Goal: Transaction & Acquisition: Obtain resource

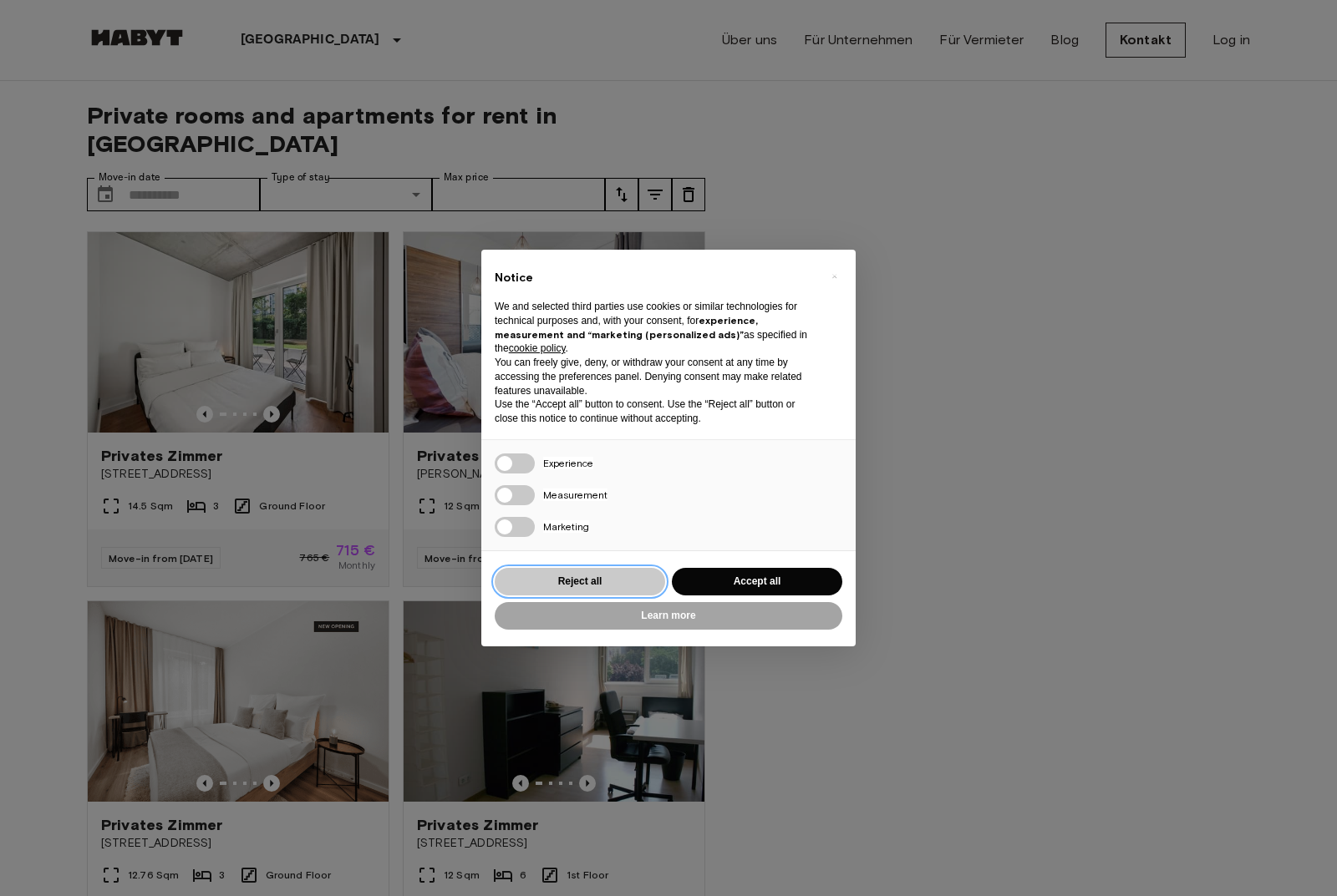
click at [603, 577] on button "Reject all" at bounding box center [580, 581] width 170 height 28
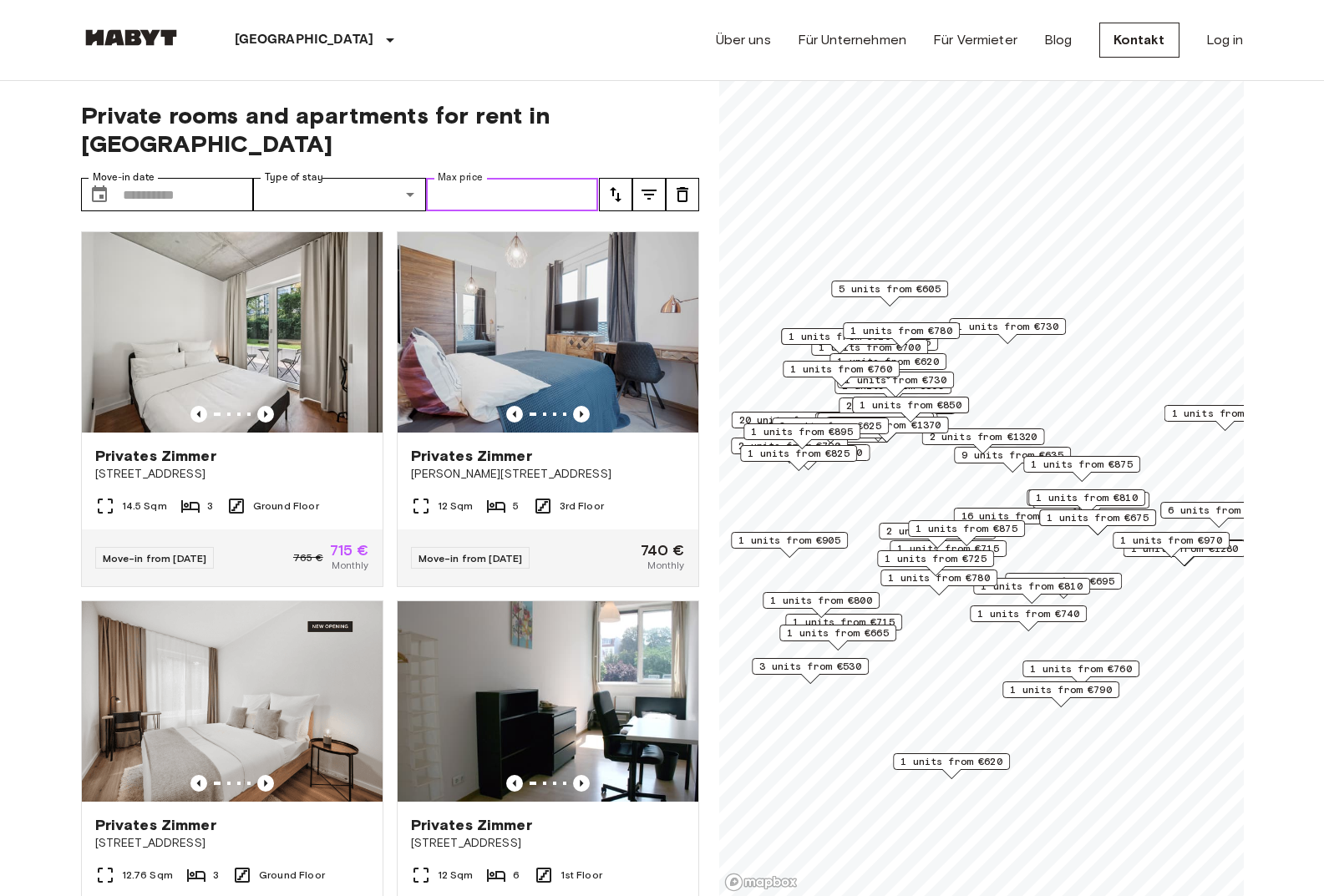
click at [486, 178] on input "Max price" at bounding box center [512, 194] width 173 height 34
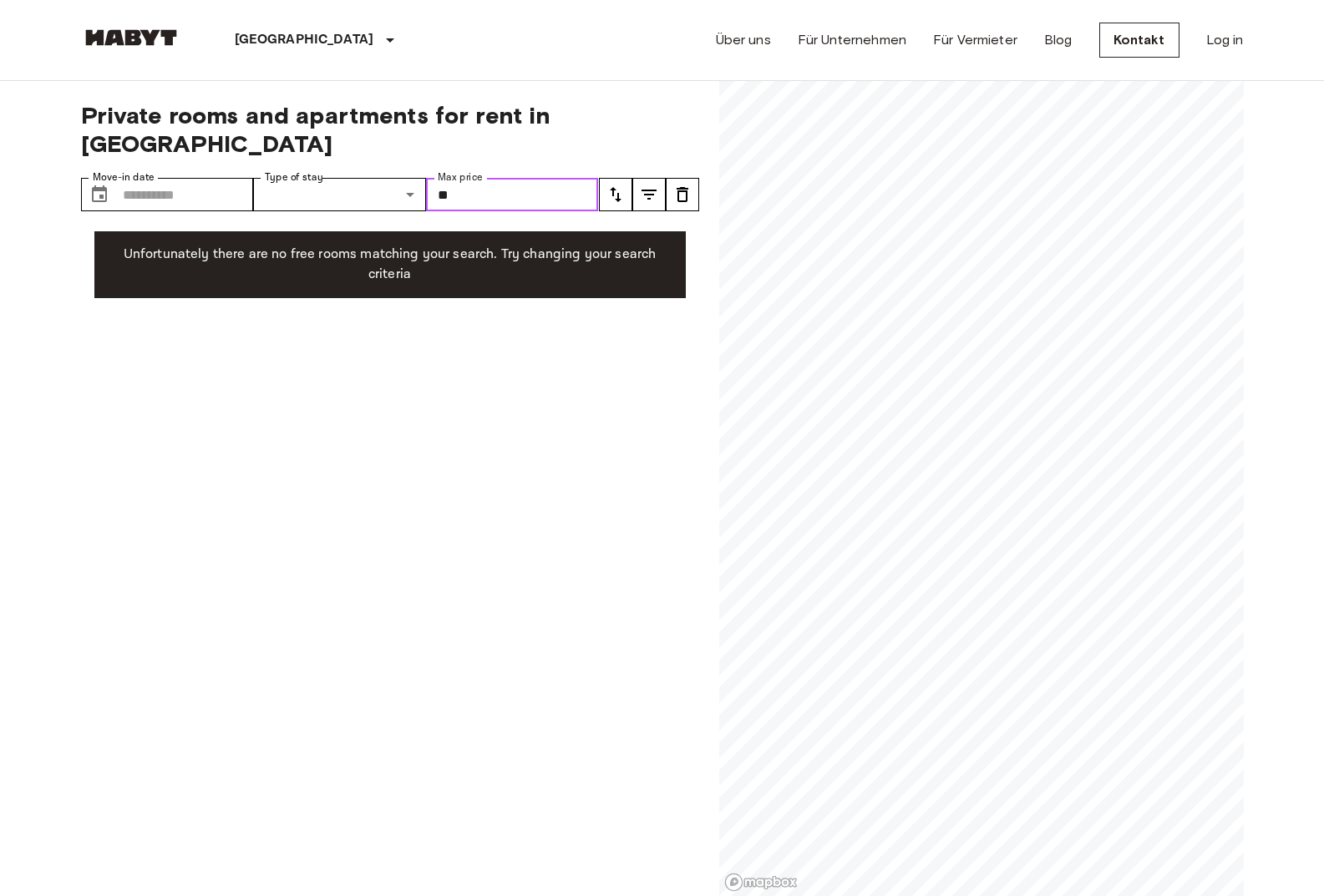
type input "*"
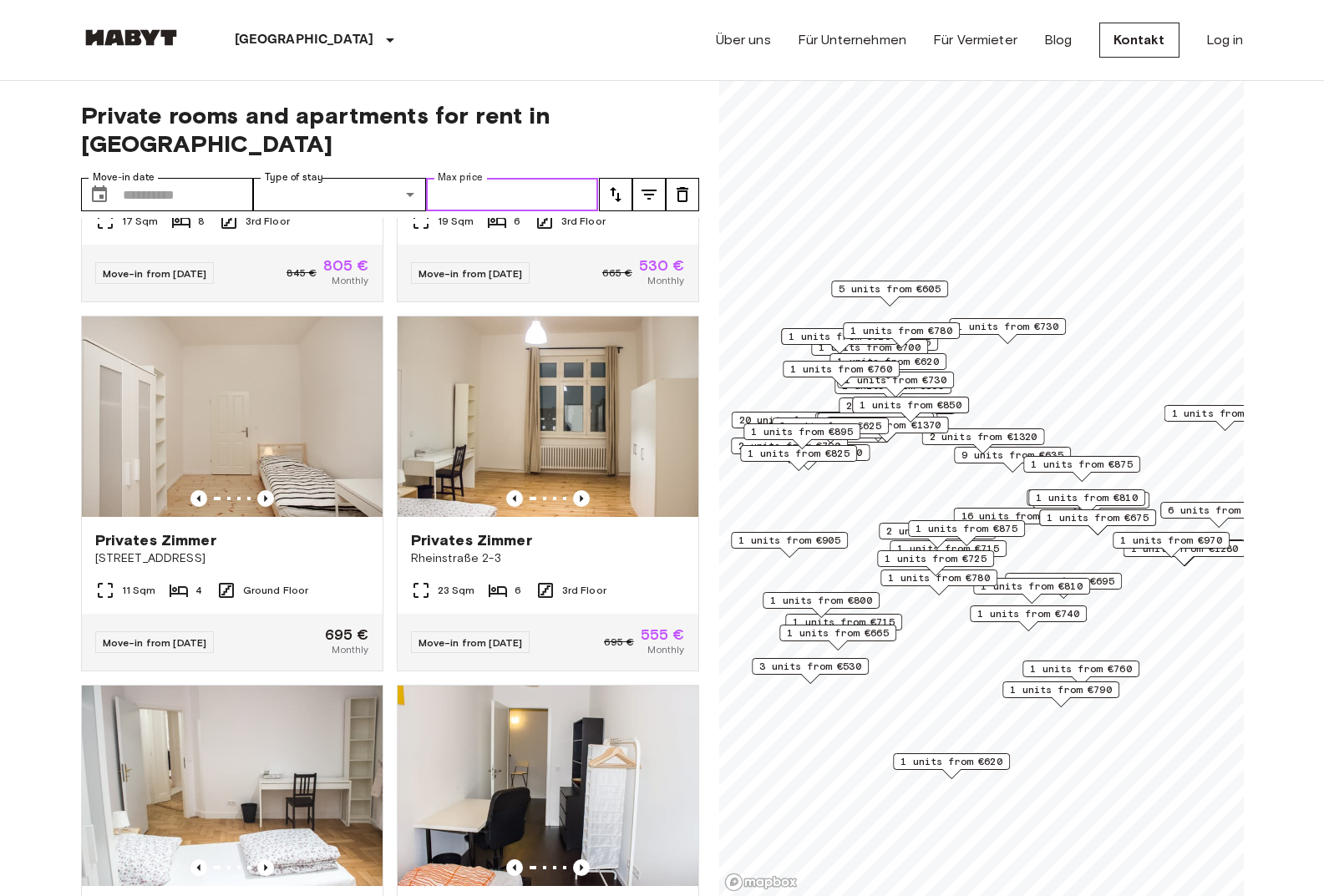
scroll to position [1336, 0]
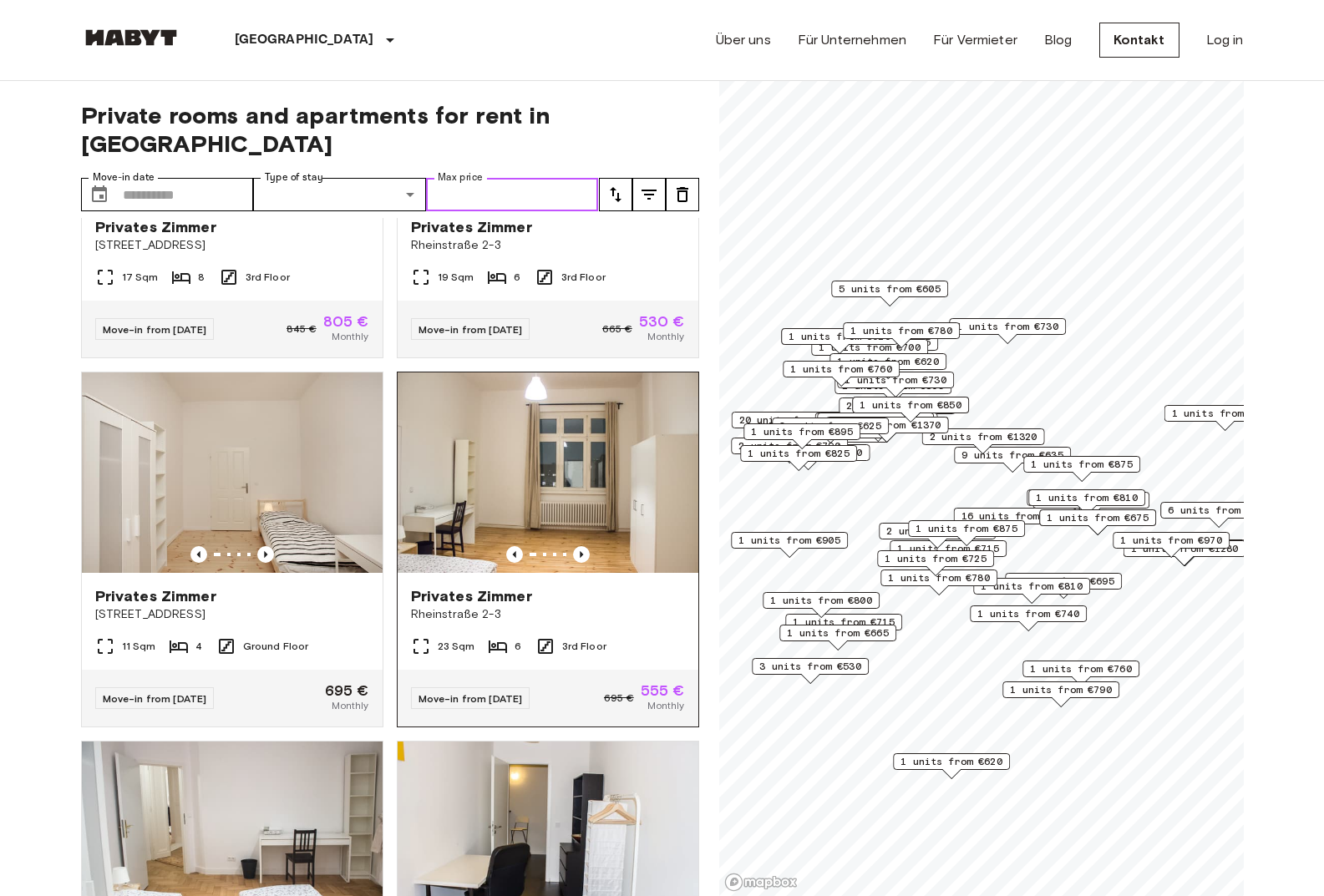
click at [563, 472] on img at bounding box center [548, 473] width 300 height 201
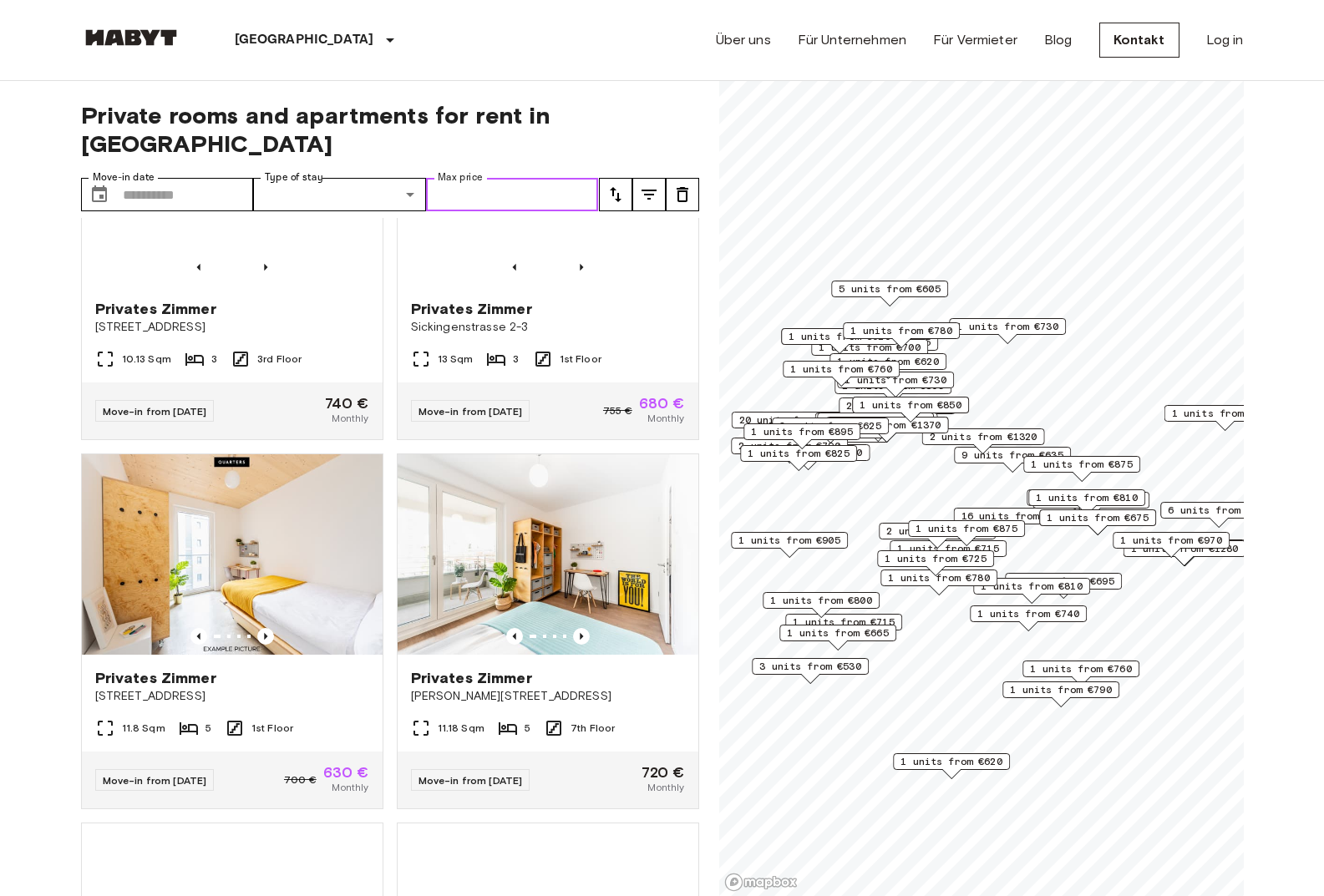
scroll to position [3113, 0]
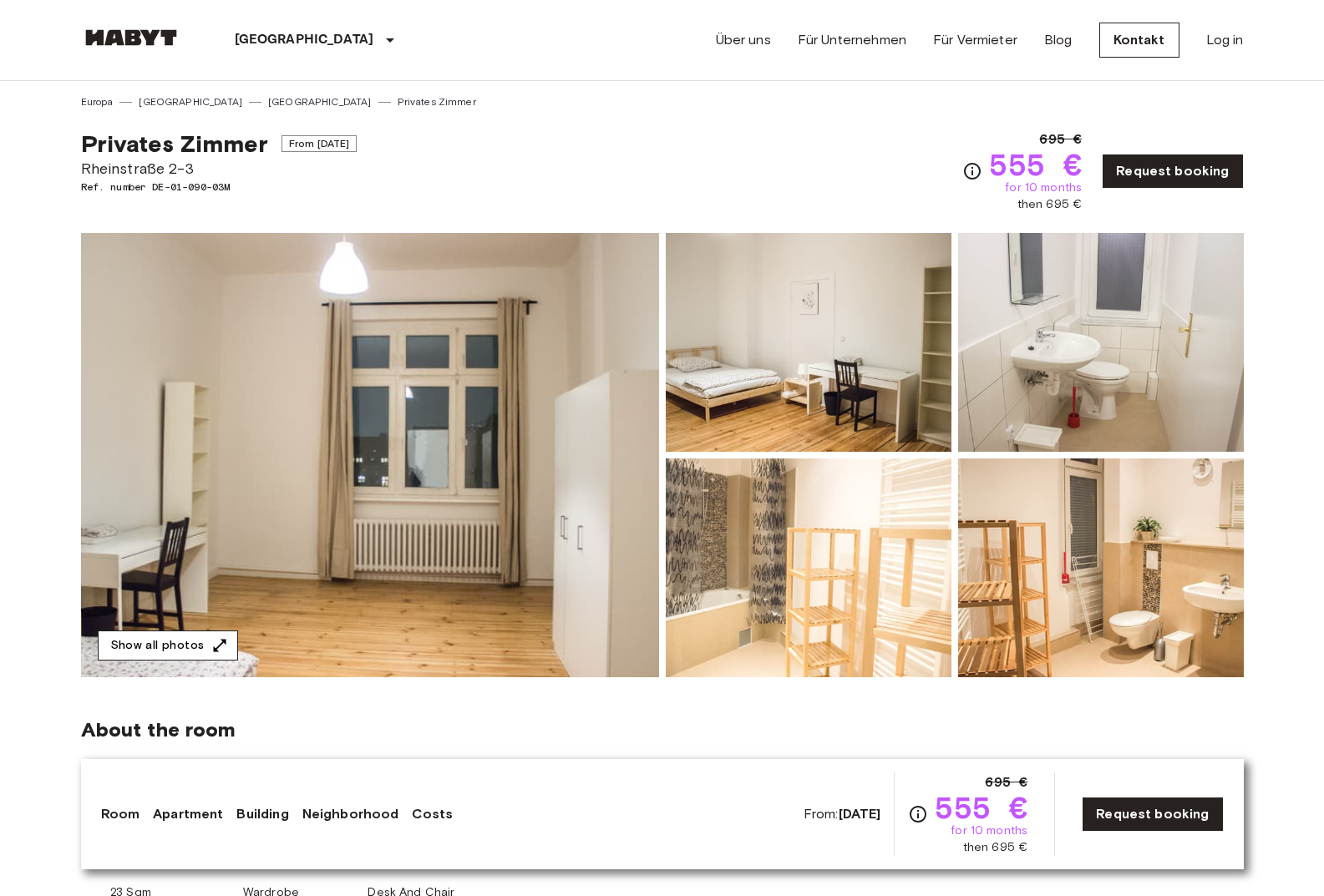
click at [162, 647] on button "Show all photos" at bounding box center [167, 646] width 140 height 31
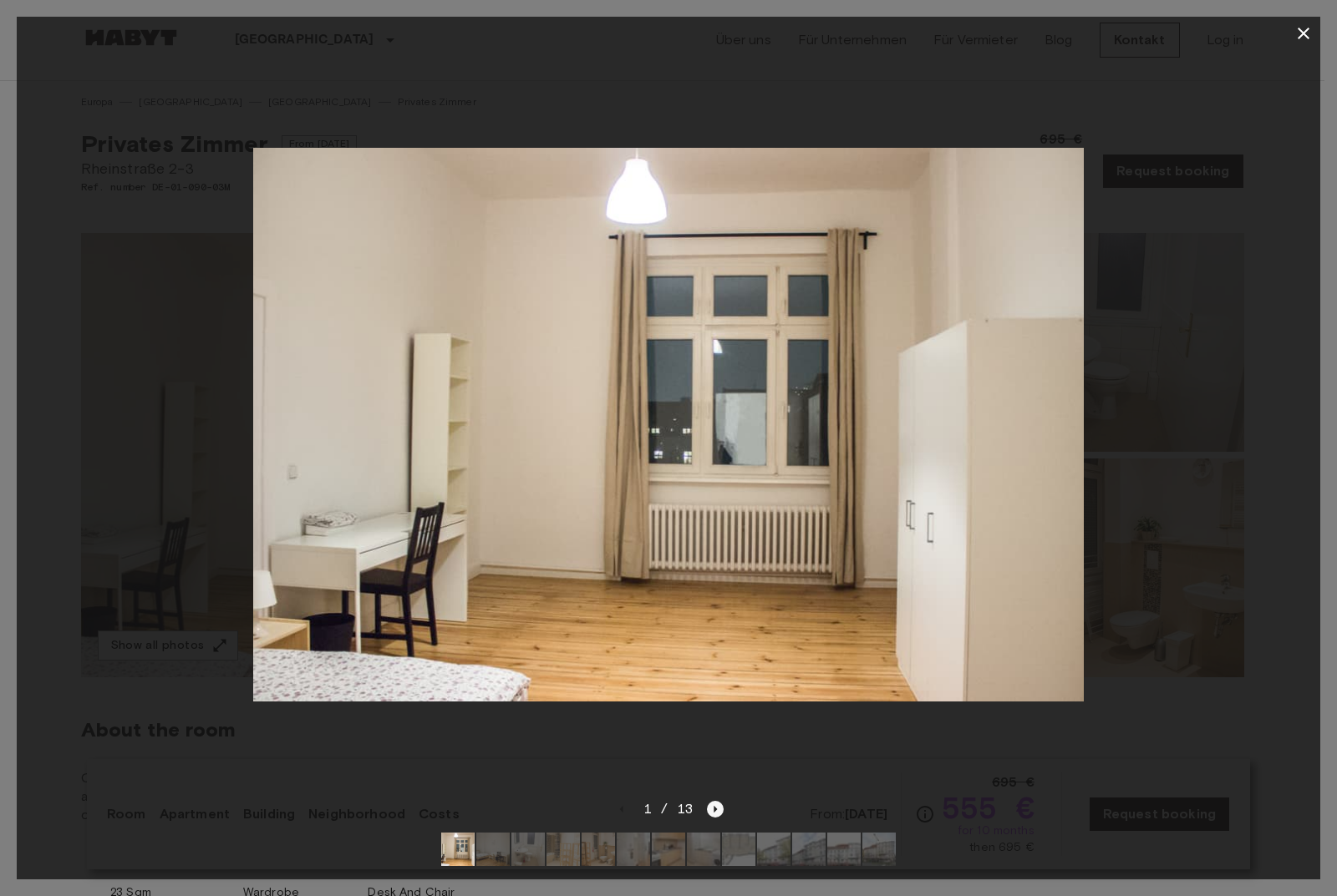
click at [714, 806] on icon "Next image" at bounding box center [715, 809] width 3 height 7
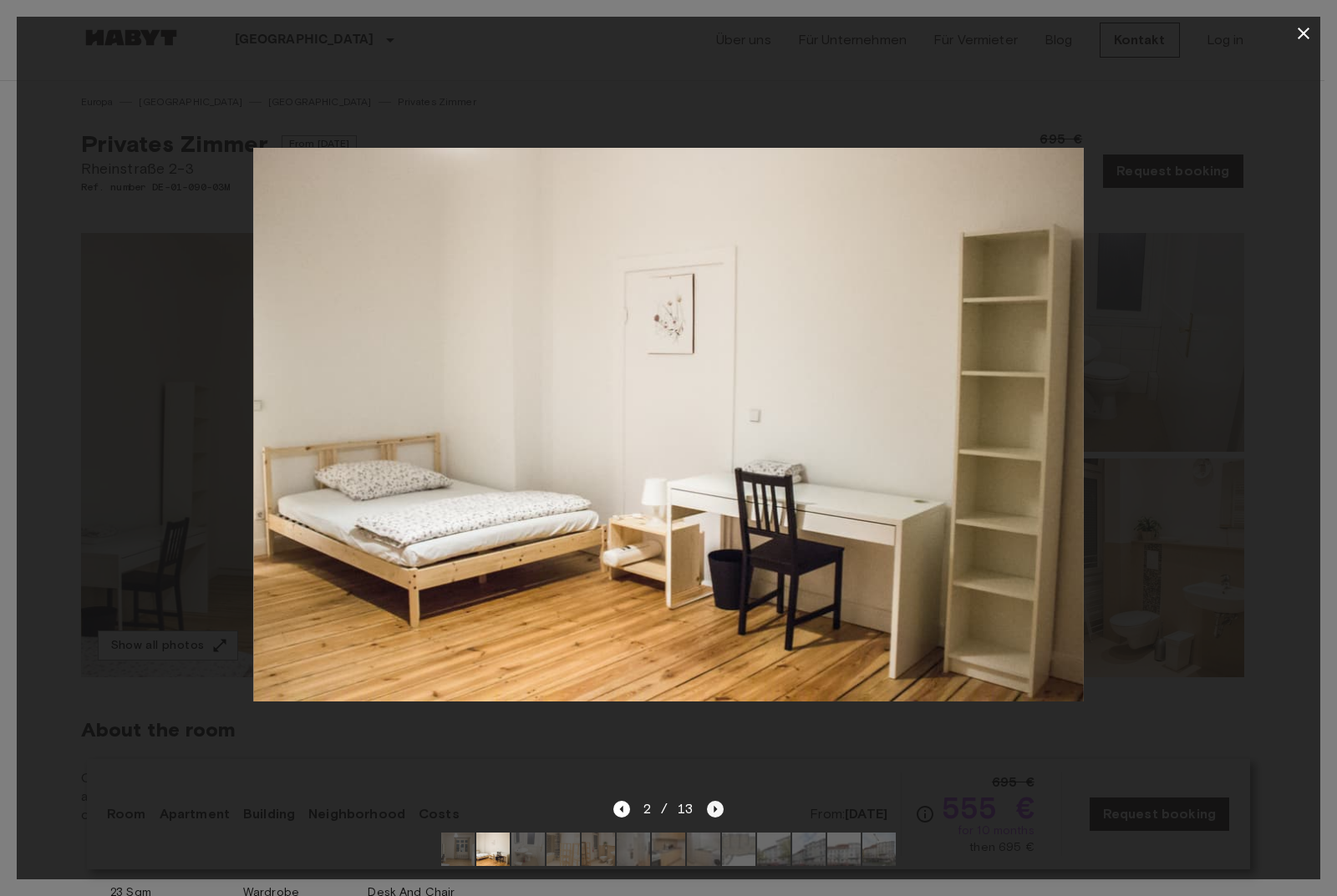
click at [714, 806] on icon "Next image" at bounding box center [715, 809] width 3 height 7
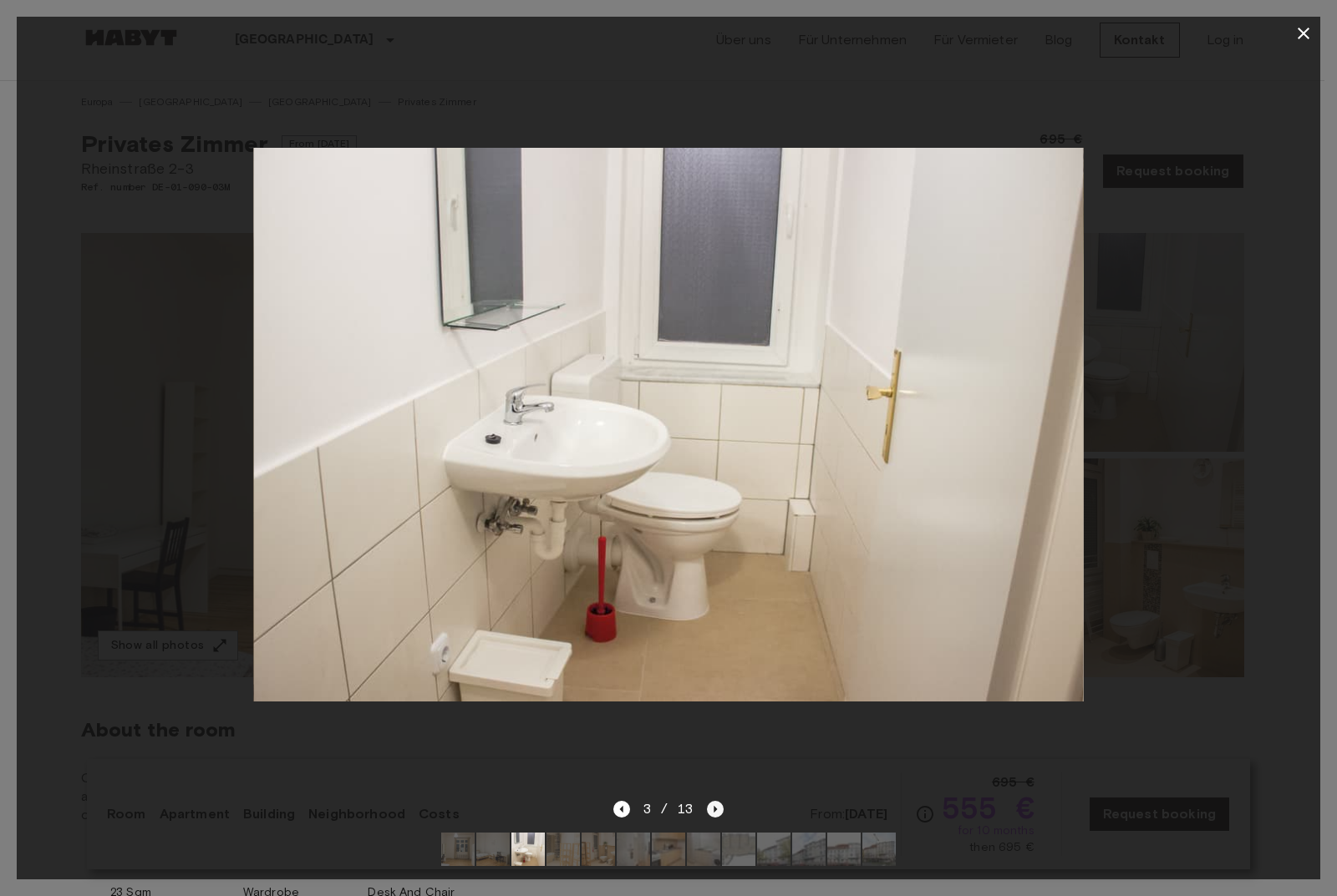
click at [714, 806] on icon "Next image" at bounding box center [715, 809] width 3 height 7
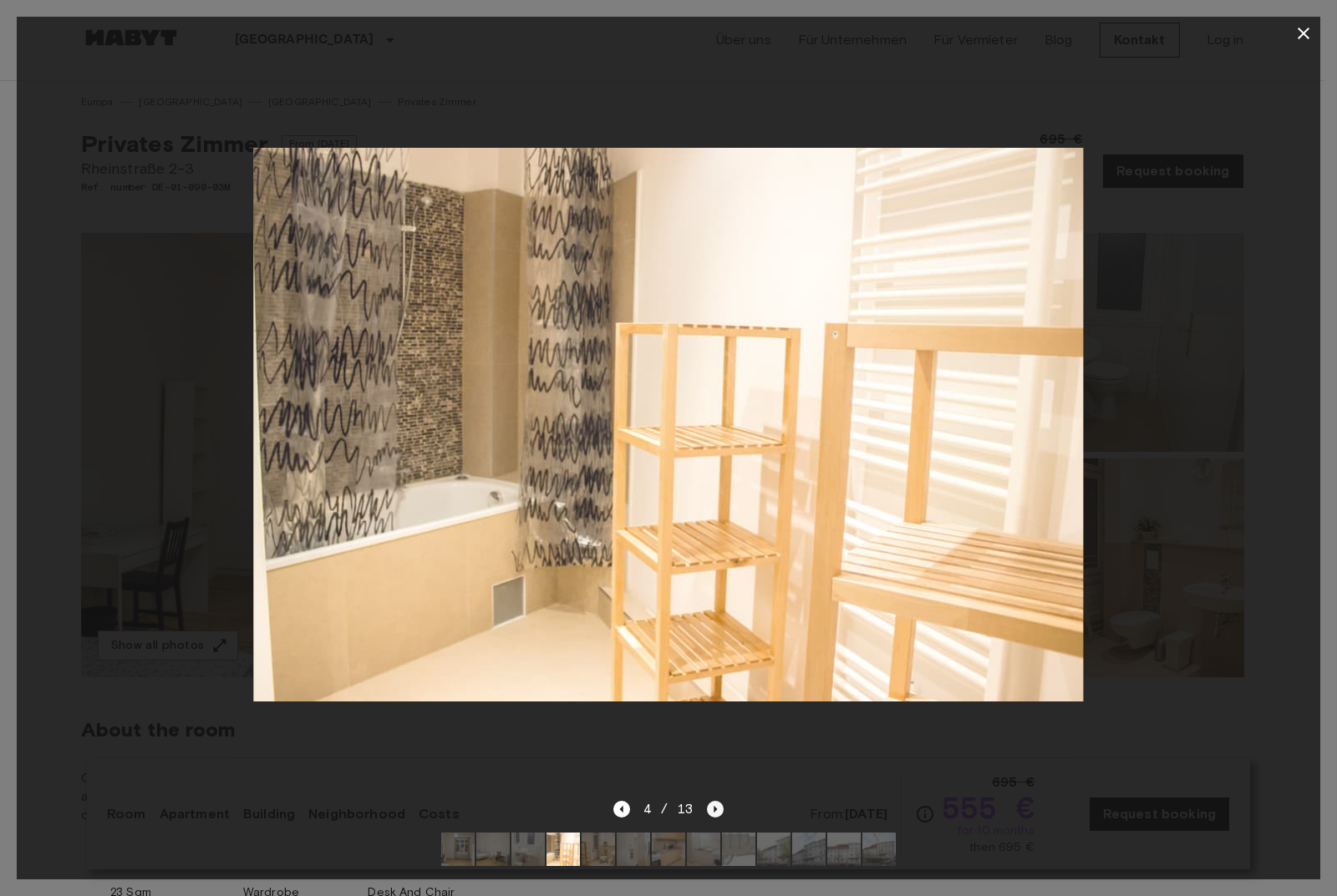
click at [714, 806] on icon "Next image" at bounding box center [715, 809] width 3 height 7
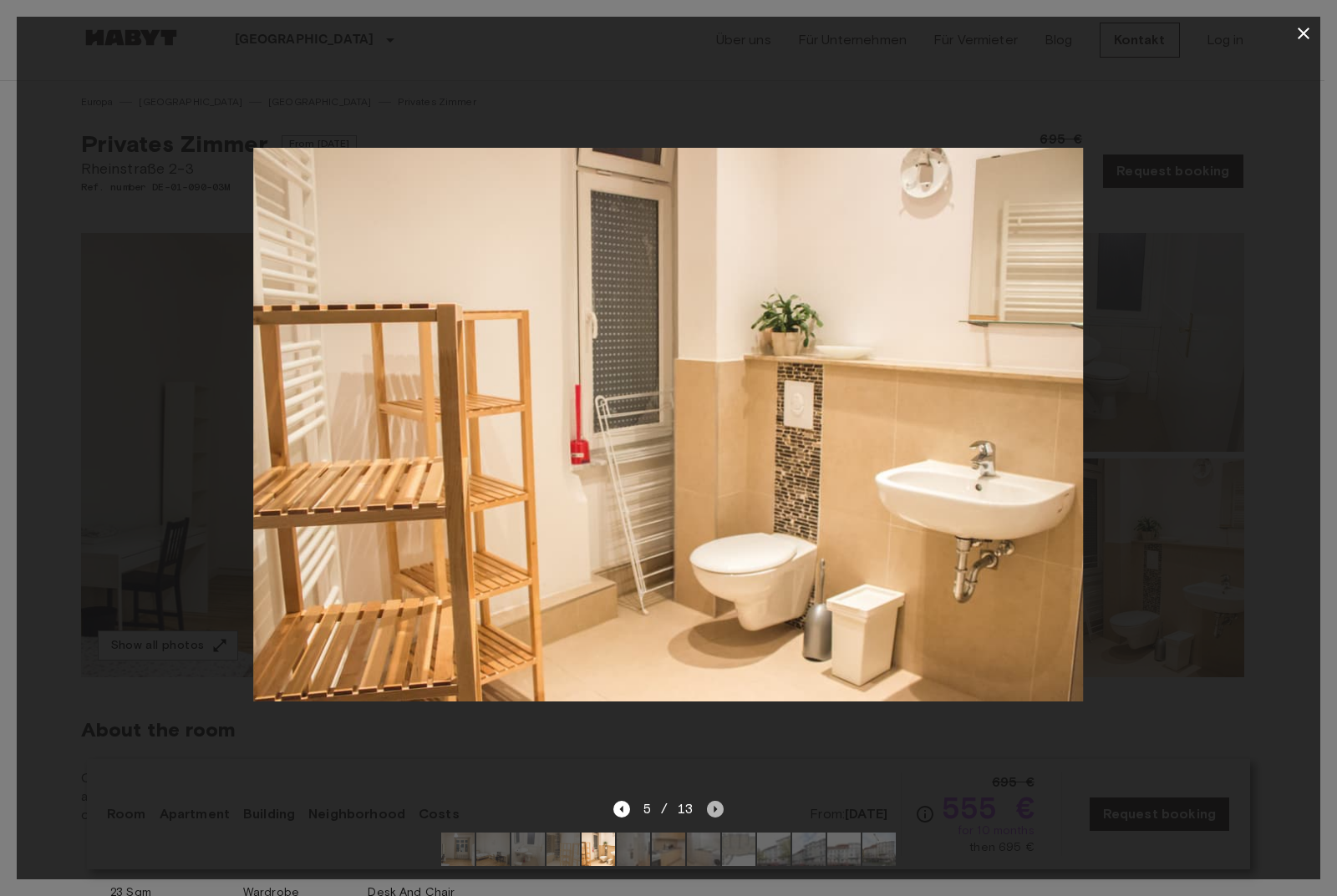
click at [714, 806] on icon "Next image" at bounding box center [715, 809] width 3 height 7
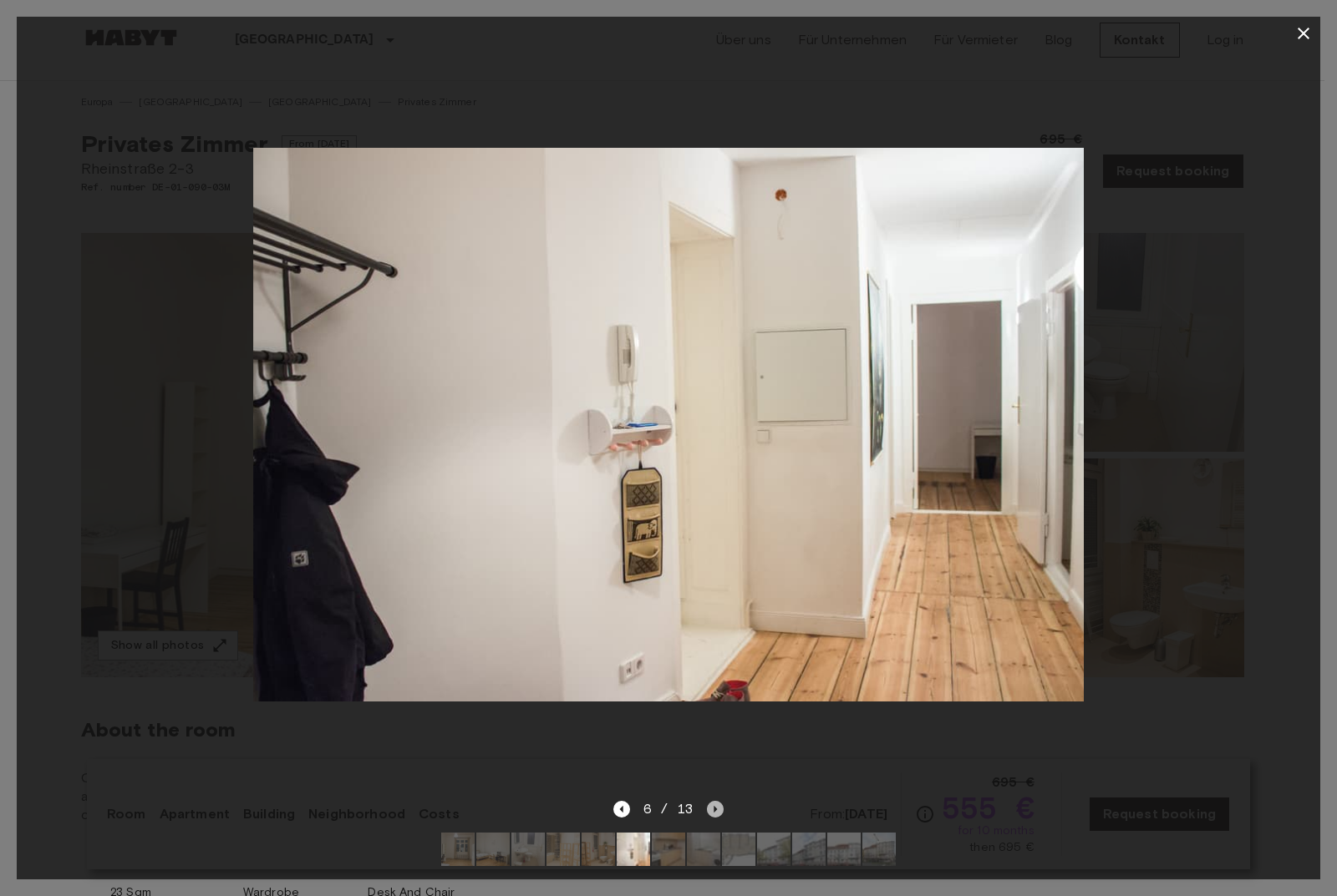
click at [714, 806] on icon "Next image" at bounding box center [715, 809] width 3 height 7
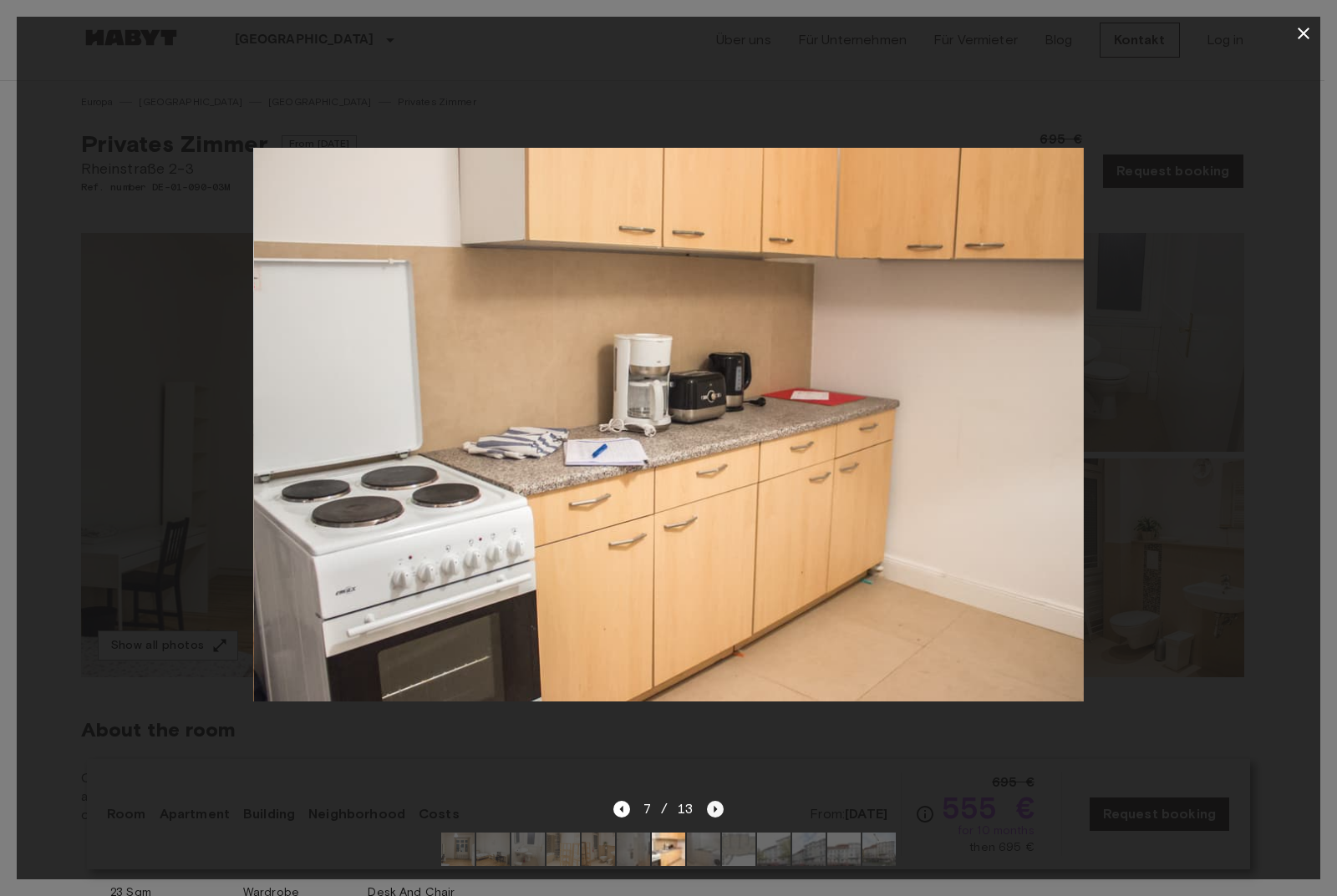
click at [714, 806] on icon "Next image" at bounding box center [715, 809] width 3 height 7
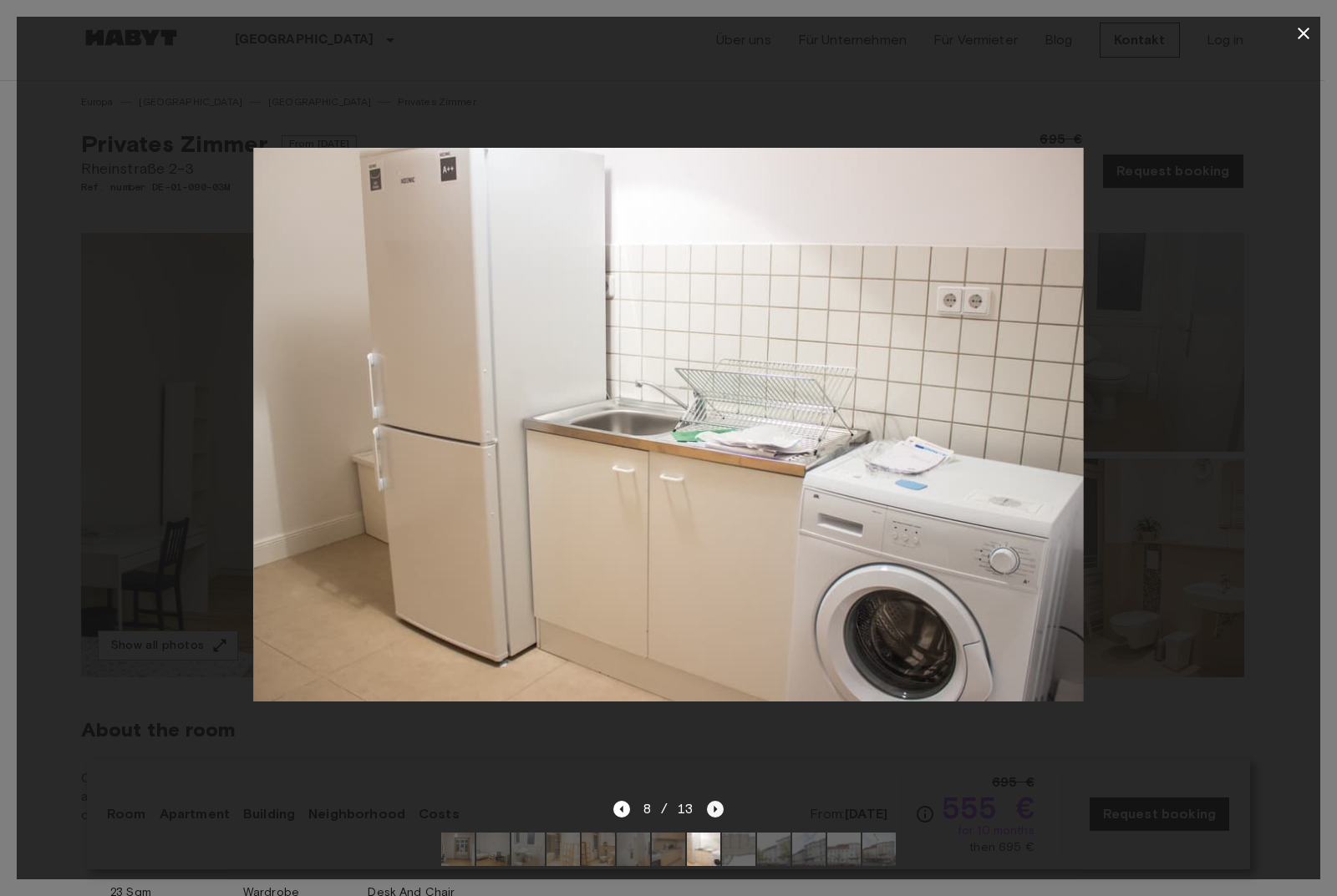
click at [714, 806] on icon "Next image" at bounding box center [715, 809] width 3 height 7
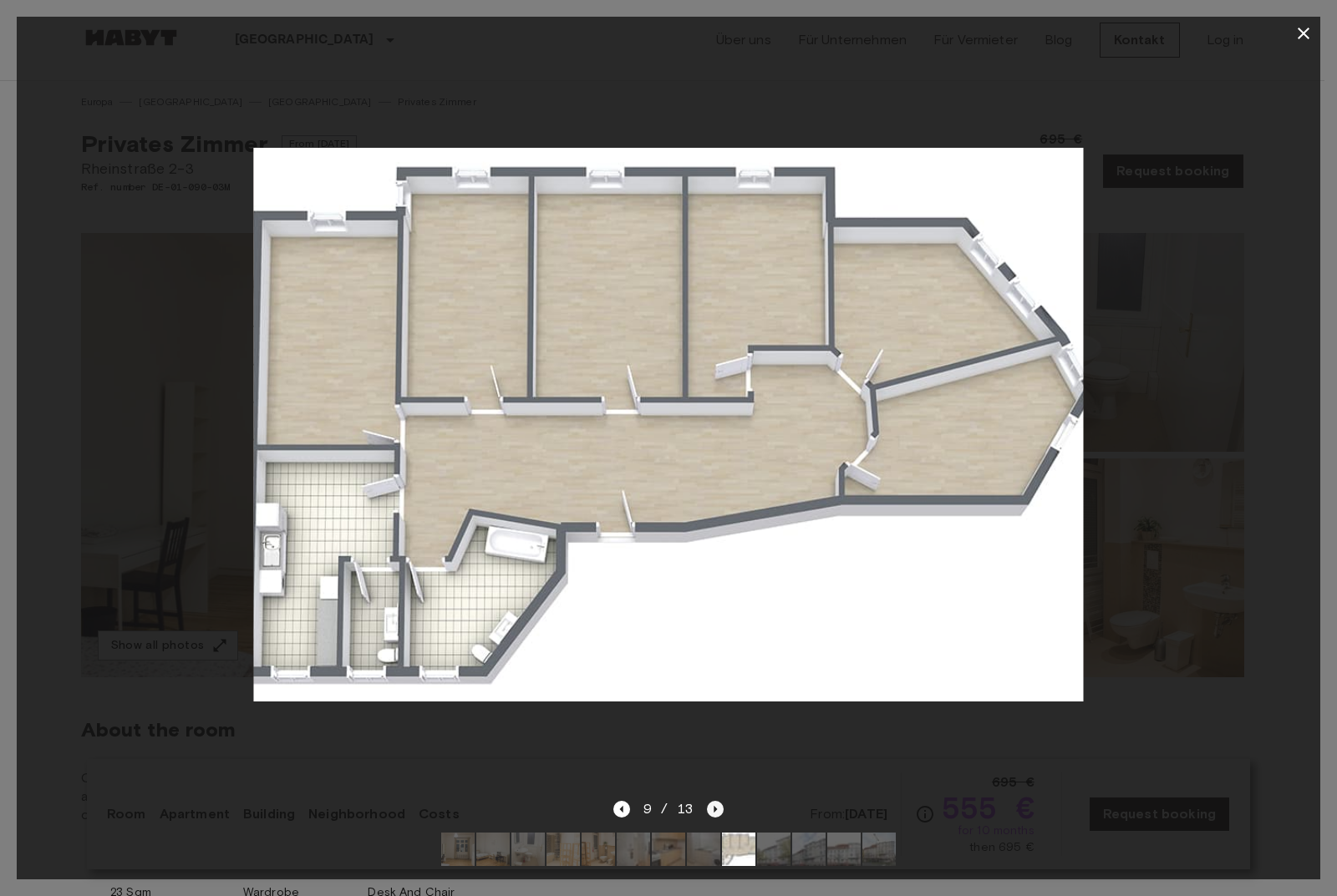
click at [714, 806] on icon "Next image" at bounding box center [715, 809] width 3 height 7
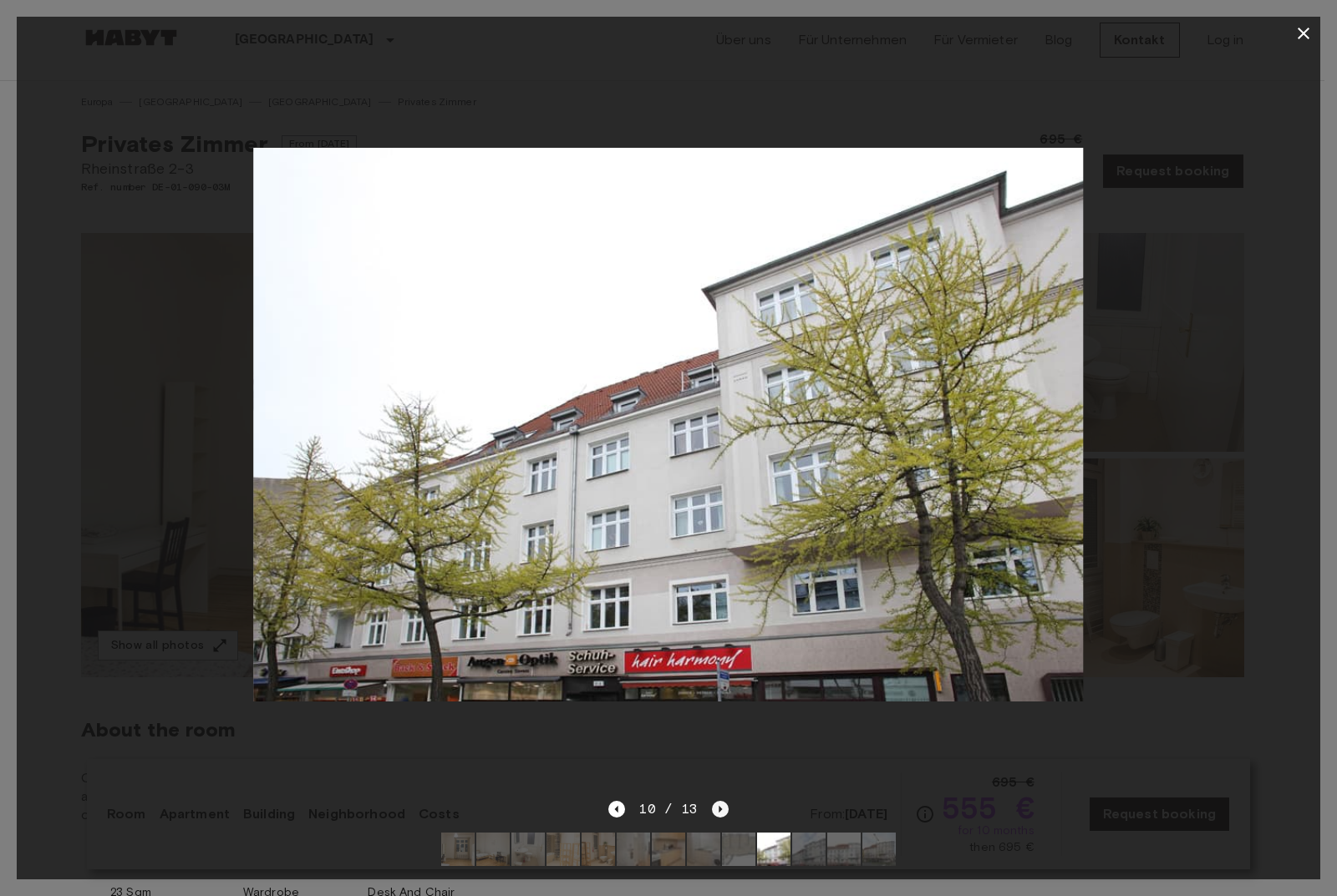
click at [714, 800] on icon "Next image" at bounding box center [720, 808] width 16 height 16
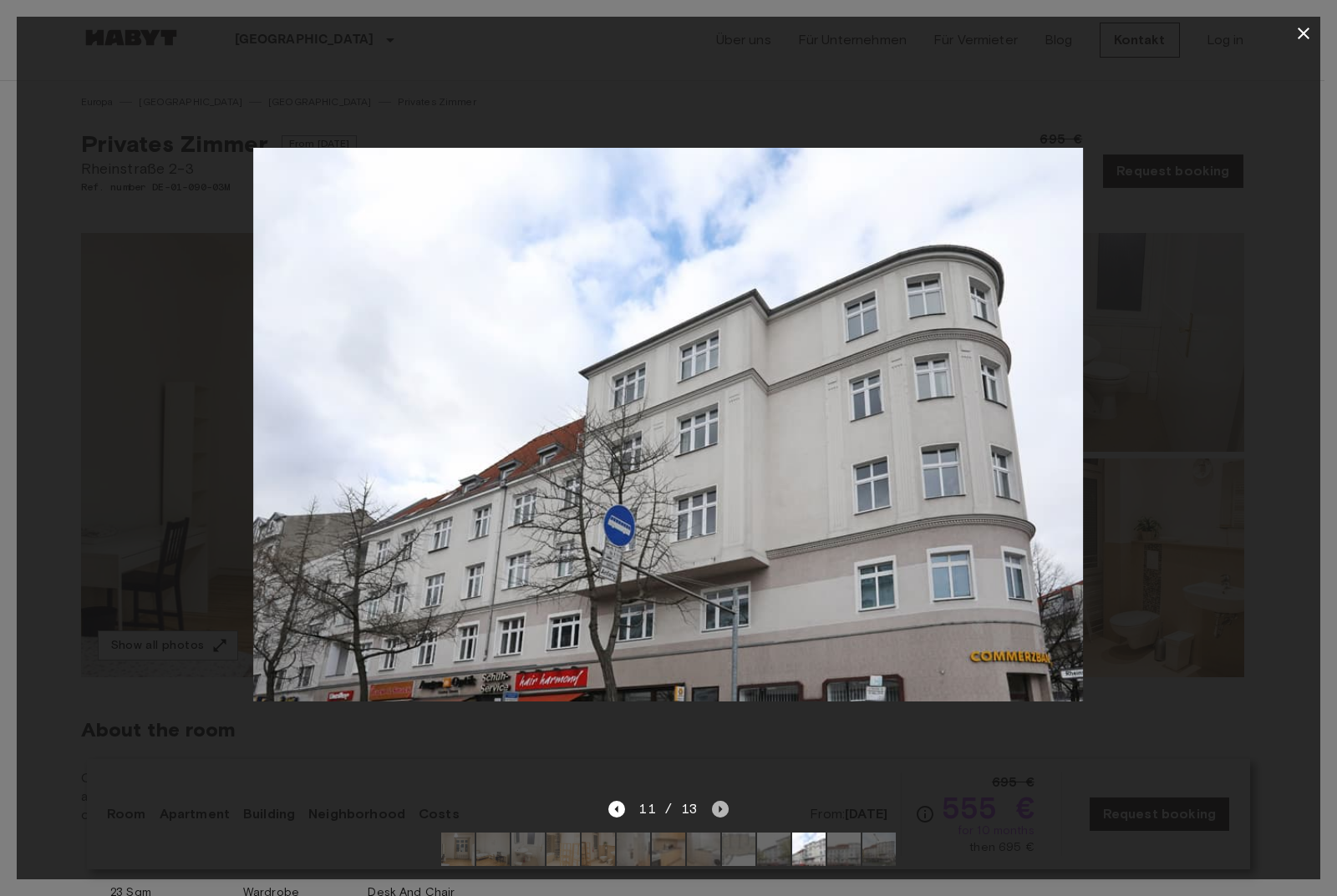
click at [714, 800] on icon "Next image" at bounding box center [720, 808] width 16 height 16
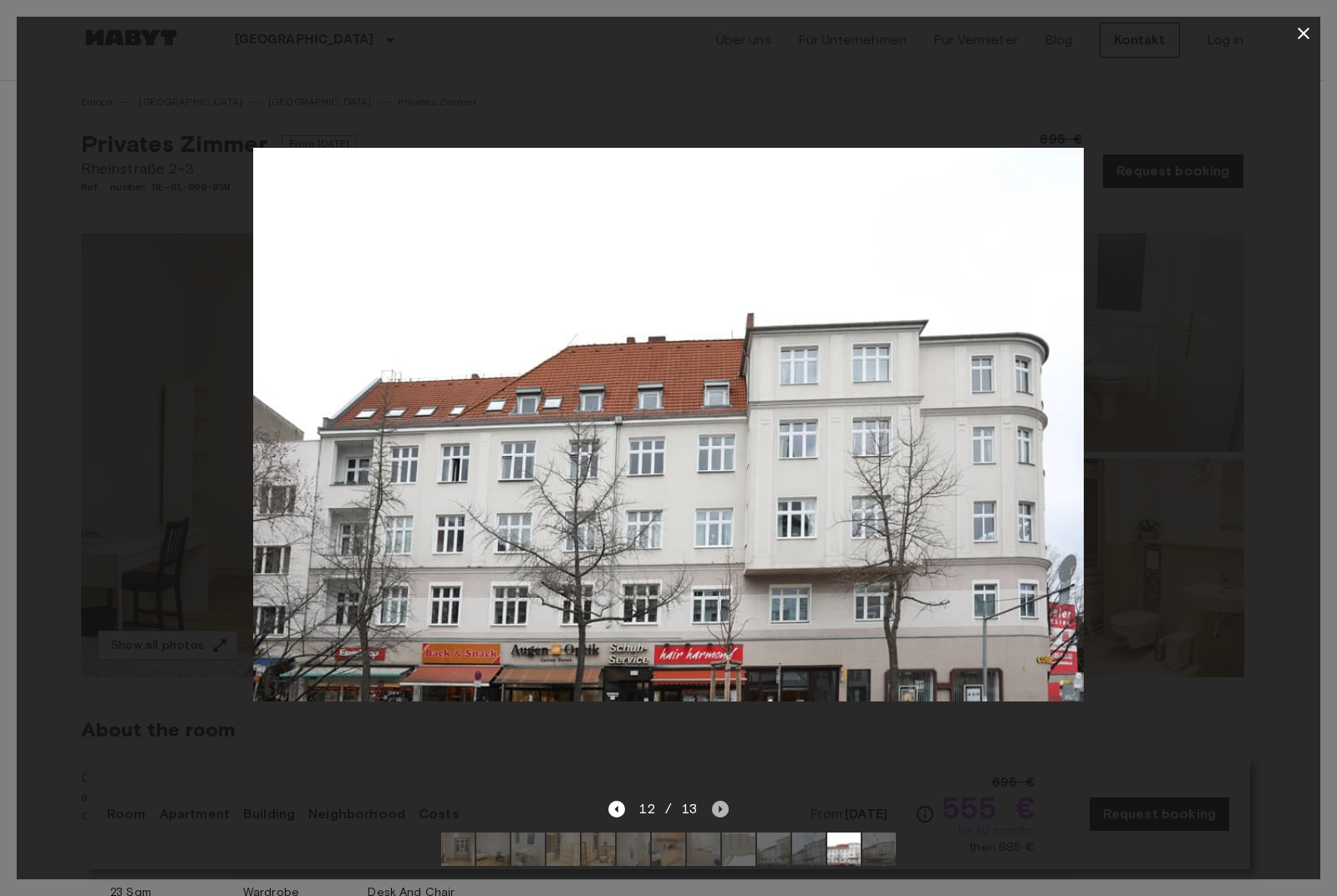
click at [714, 800] on icon "Next image" at bounding box center [720, 808] width 16 height 16
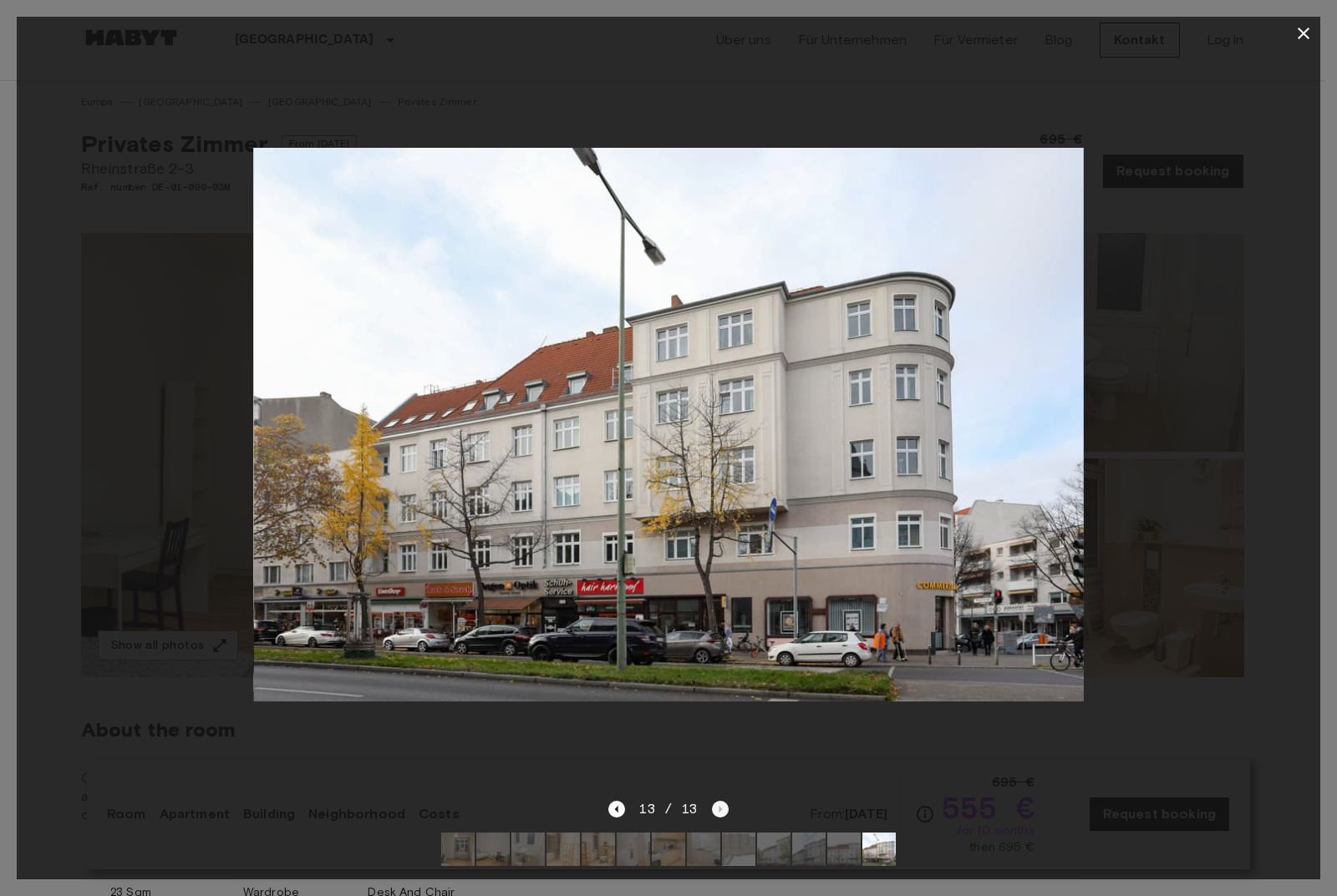
click at [714, 799] on div "13 / 13" at bounding box center [668, 809] width 120 height 20
click at [1307, 28] on icon "button" at bounding box center [1303, 33] width 20 height 20
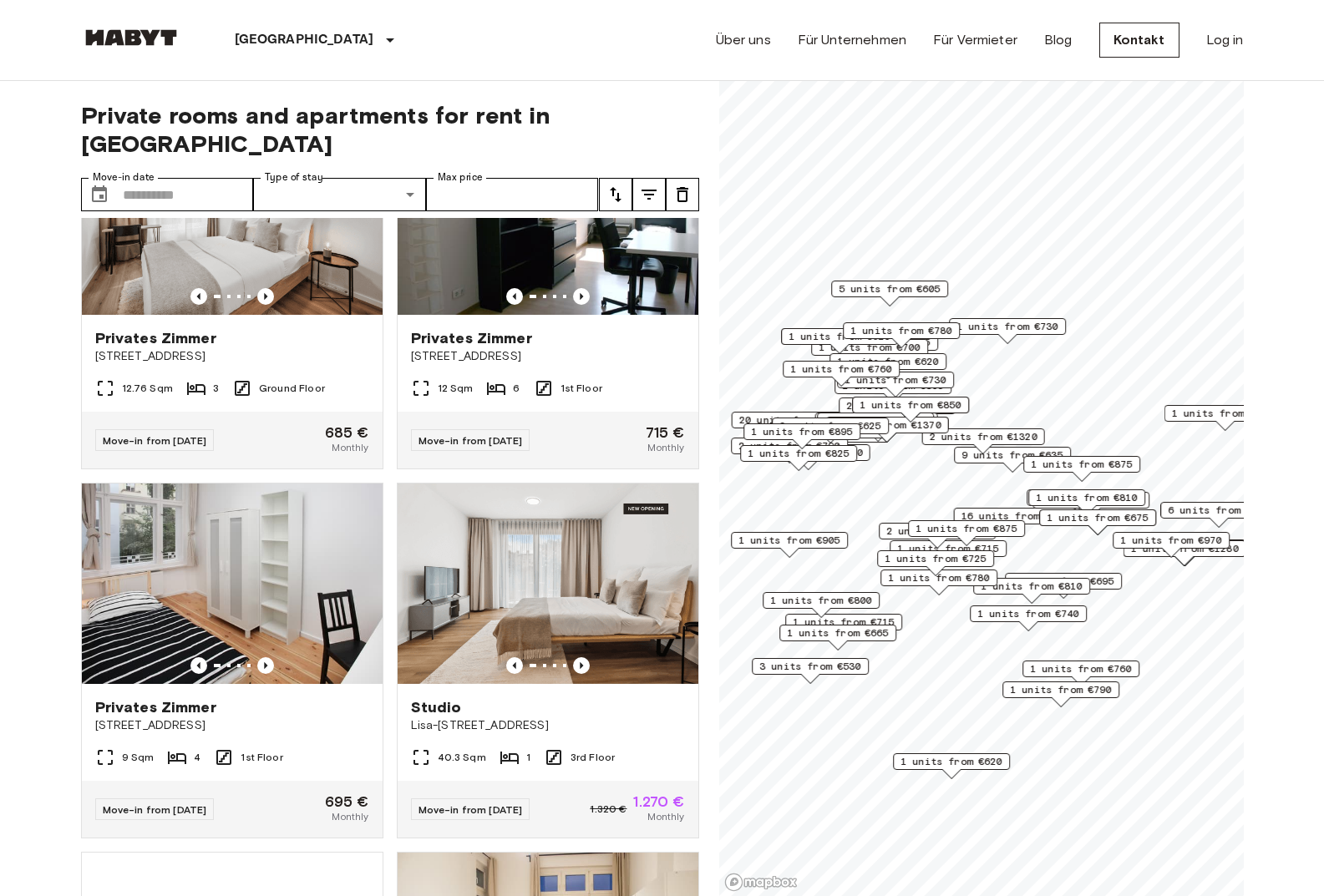
scroll to position [501, 0]
